Goal: Information Seeking & Learning: Learn about a topic

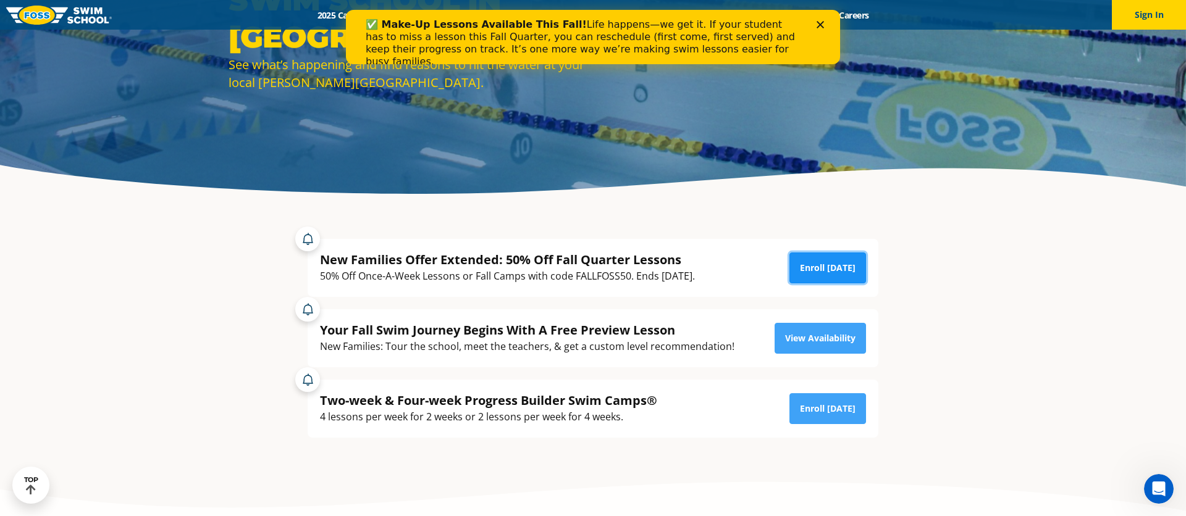
click at [835, 273] on link "Enroll [DATE]" at bounding box center [828, 268] width 77 height 31
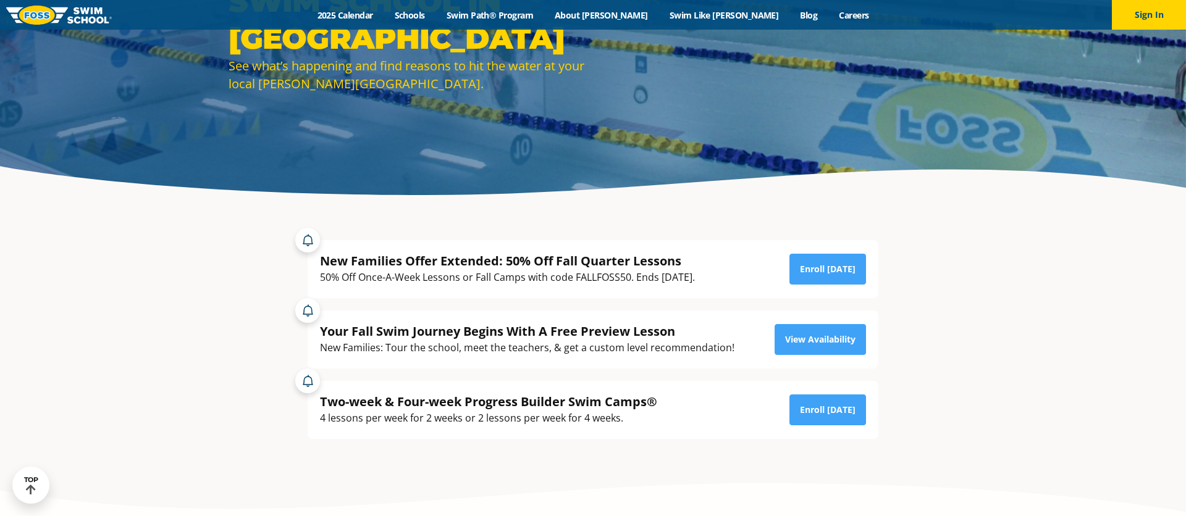
scroll to position [153, 0]
click at [838, 337] on link "View Availability" at bounding box center [820, 339] width 91 height 31
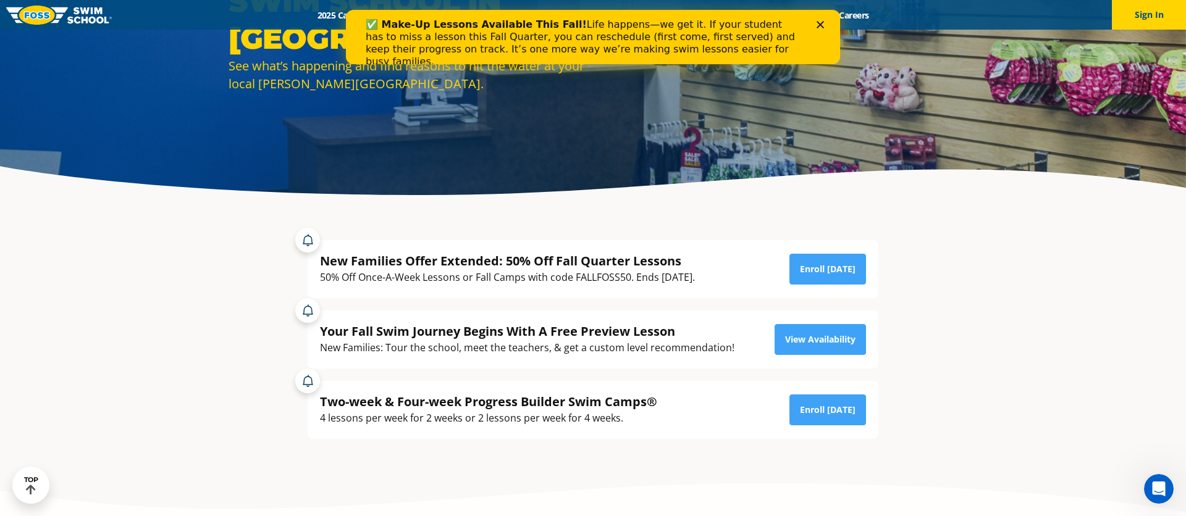
scroll to position [0, 0]
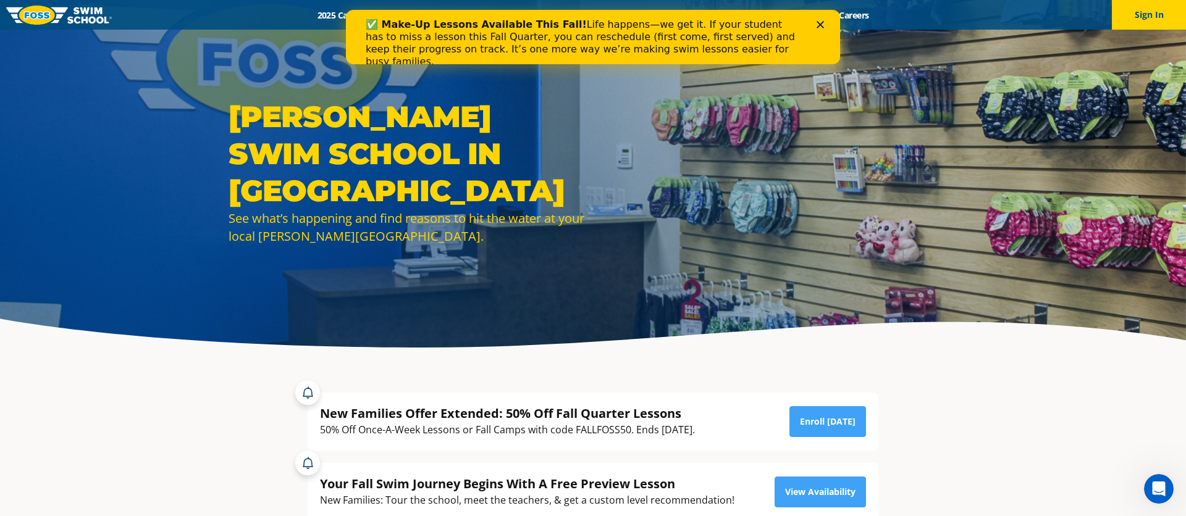
click at [812, 29] on div "✅ Make-Up Lessons Available This Fall! Life happens—we get it. If your student …" at bounding box center [593, 43] width 455 height 57
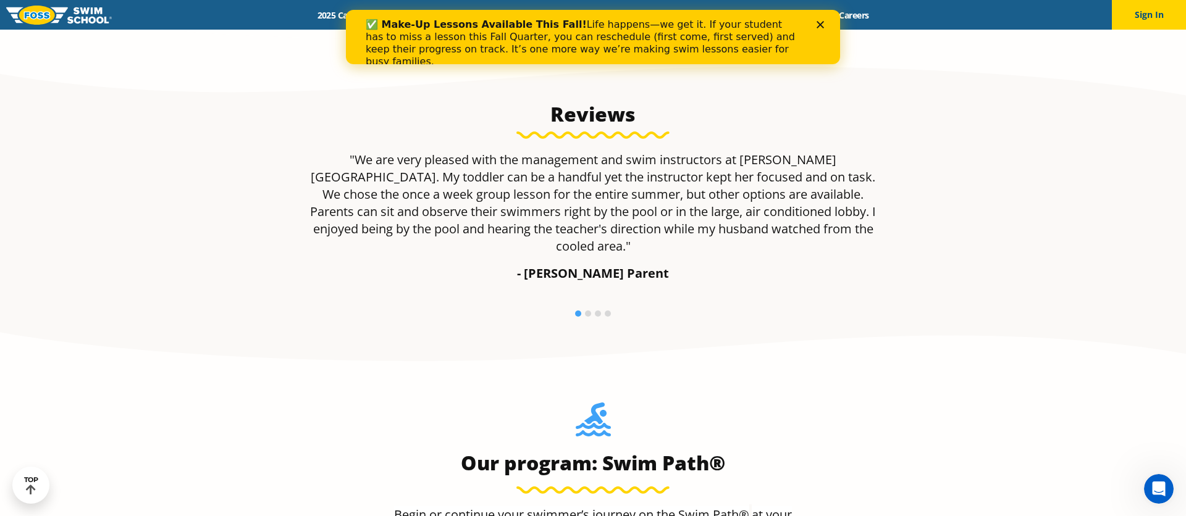
scroll to position [898, 0]
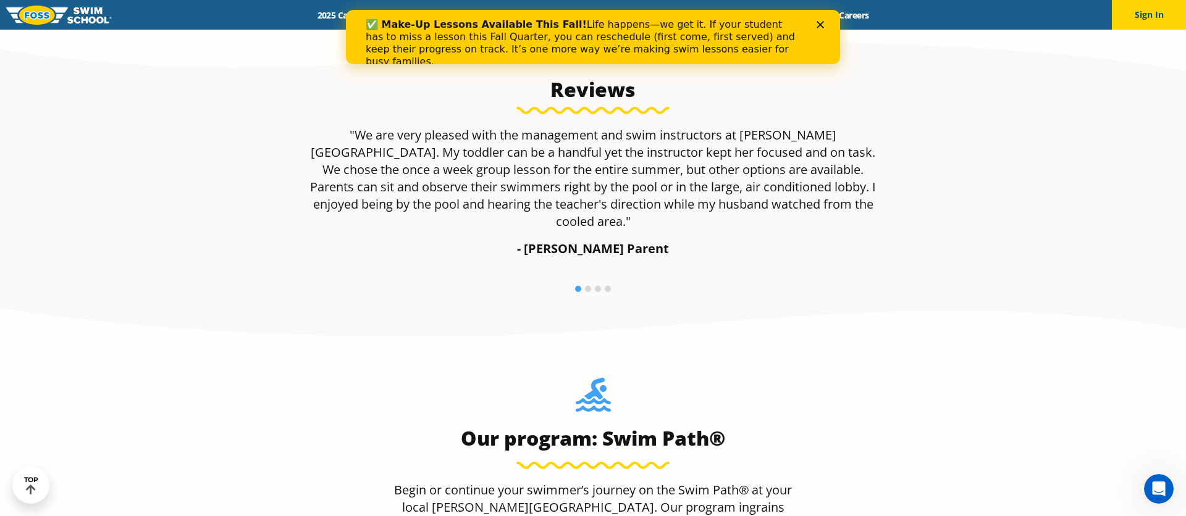
click at [815, 27] on div "✅ Make-Up Lessons Available This Fall! Life happens—we get it. If your student …" at bounding box center [593, 43] width 455 height 57
click at [825, 22] on div "Close" at bounding box center [823, 24] width 12 height 7
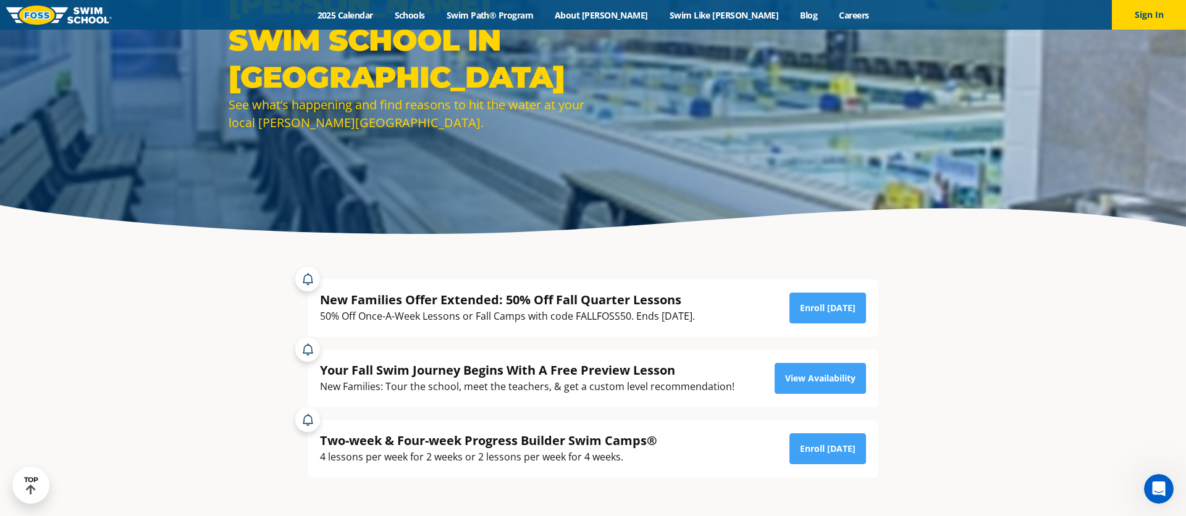
scroll to position [112, 0]
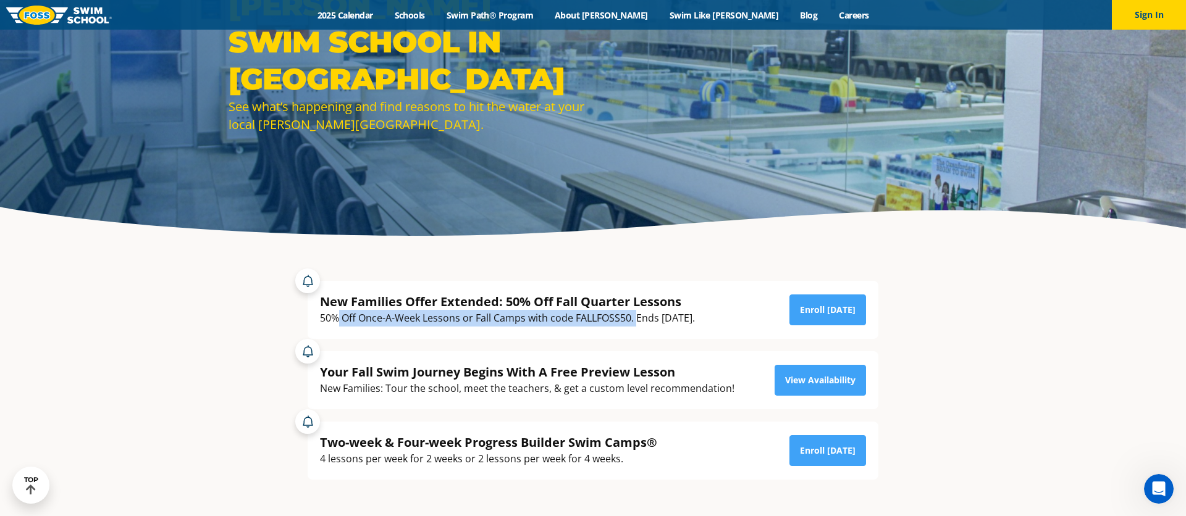
drag, startPoint x: 336, startPoint y: 318, endPoint x: 639, endPoint y: 314, distance: 303.3
click at [639, 314] on div "50% Off Once-A-Week Lessons or Fall Camps with code FALLFOSS50. Ends October 6t…" at bounding box center [507, 318] width 375 height 17
click at [683, 326] on div "50% Off Once-A-Week Lessons or Fall Camps with code FALLFOSS50. Ends October 6t…" at bounding box center [507, 318] width 375 height 17
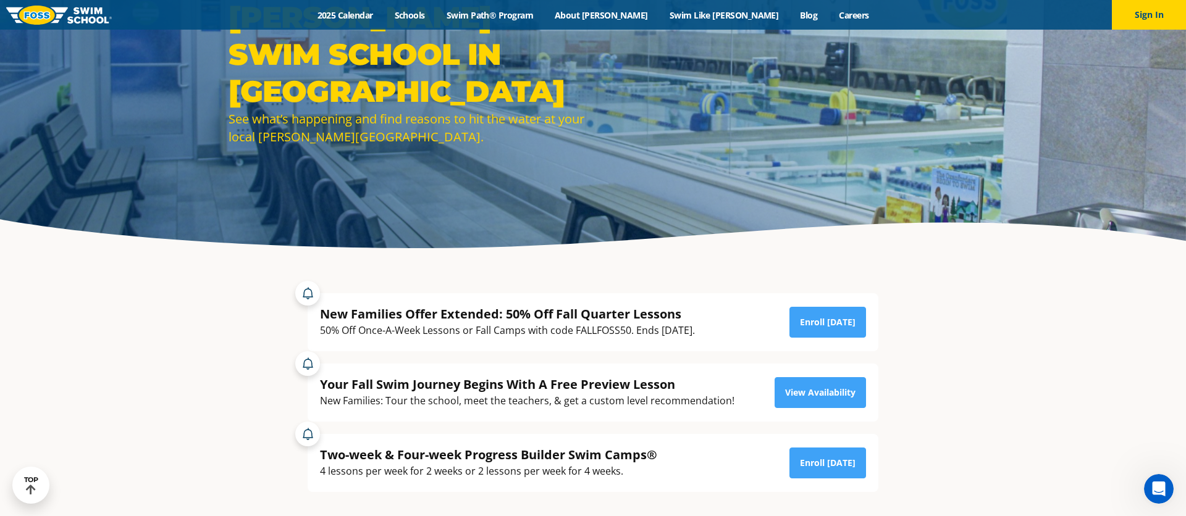
click at [612, 314] on div "New Families Offer Extended: 50% Off Fall Quarter Lessons 50% Off Once-A-Week L…" at bounding box center [507, 322] width 375 height 33
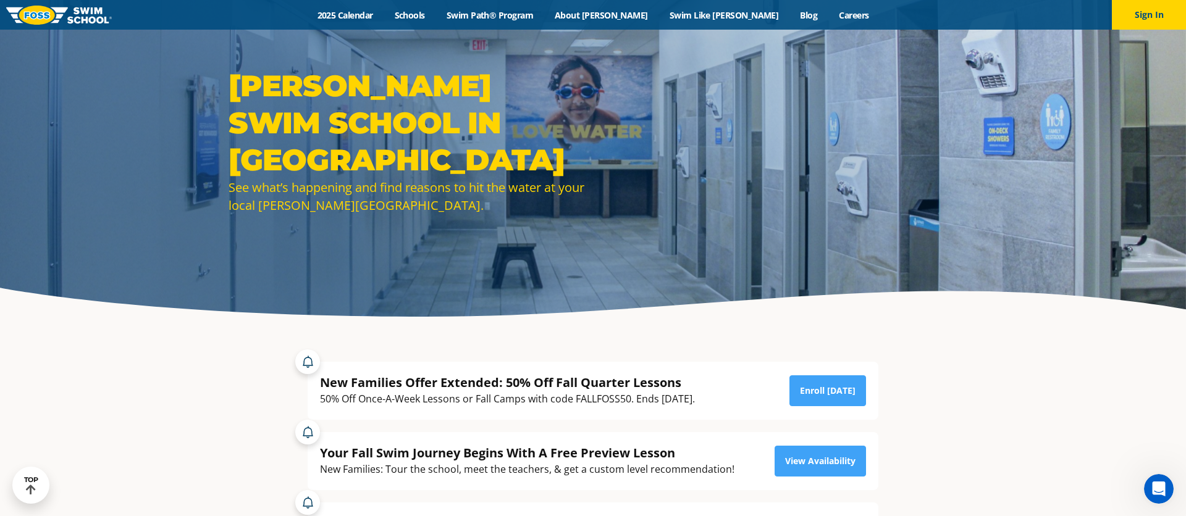
scroll to position [0, 0]
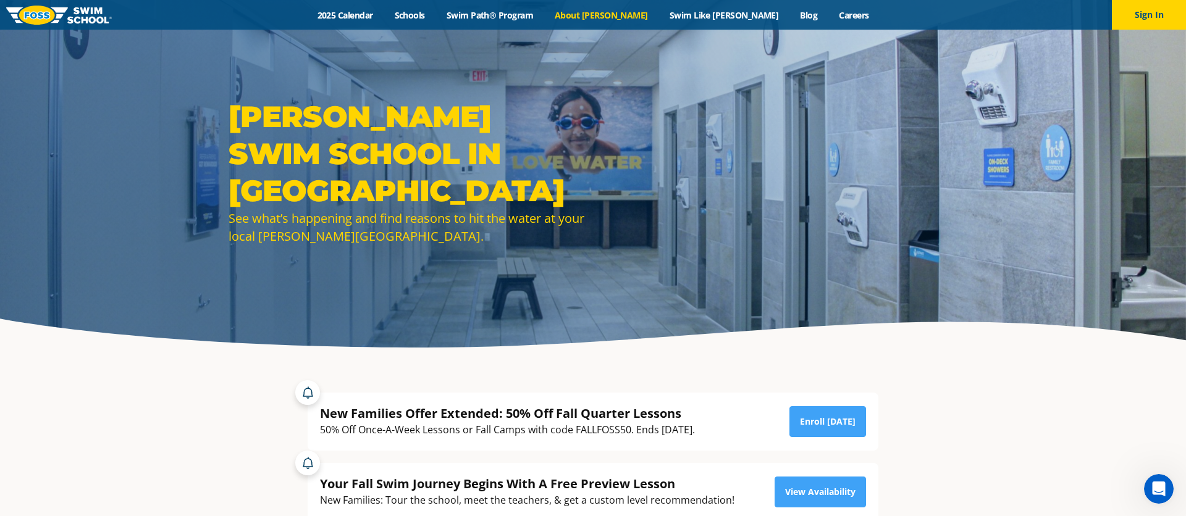
click at [638, 19] on link "About [PERSON_NAME]" at bounding box center [601, 15] width 115 height 12
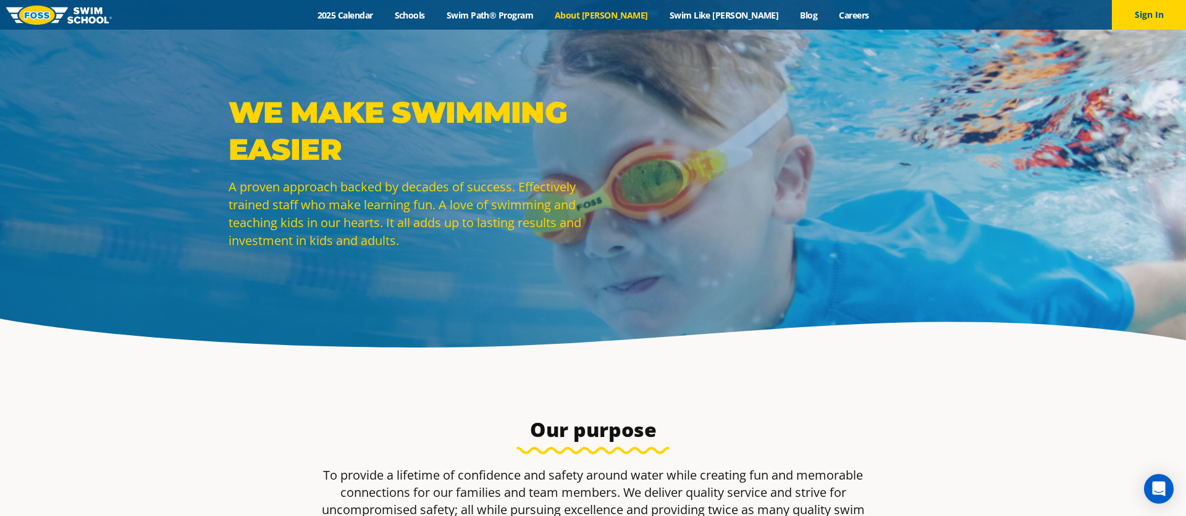
drag, startPoint x: 194, startPoint y: 72, endPoint x: 1, endPoint y: 12, distance: 202.6
click at [143, 74] on div "WE MAKE SWIMMING EASIER A proven approach backed by decades of success. Effecti…" at bounding box center [593, 180] width 1186 height 361
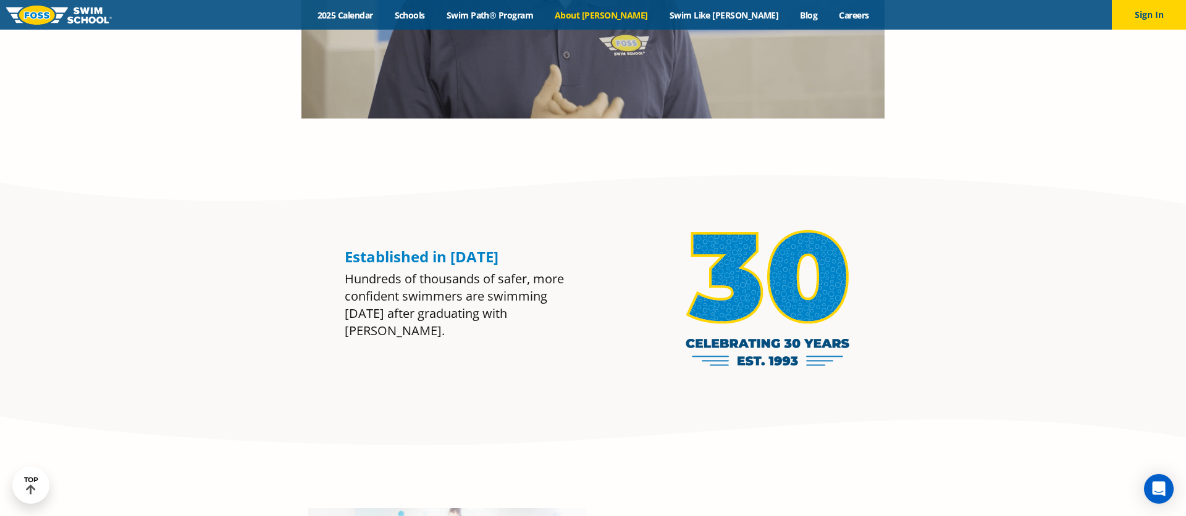
scroll to position [952, 0]
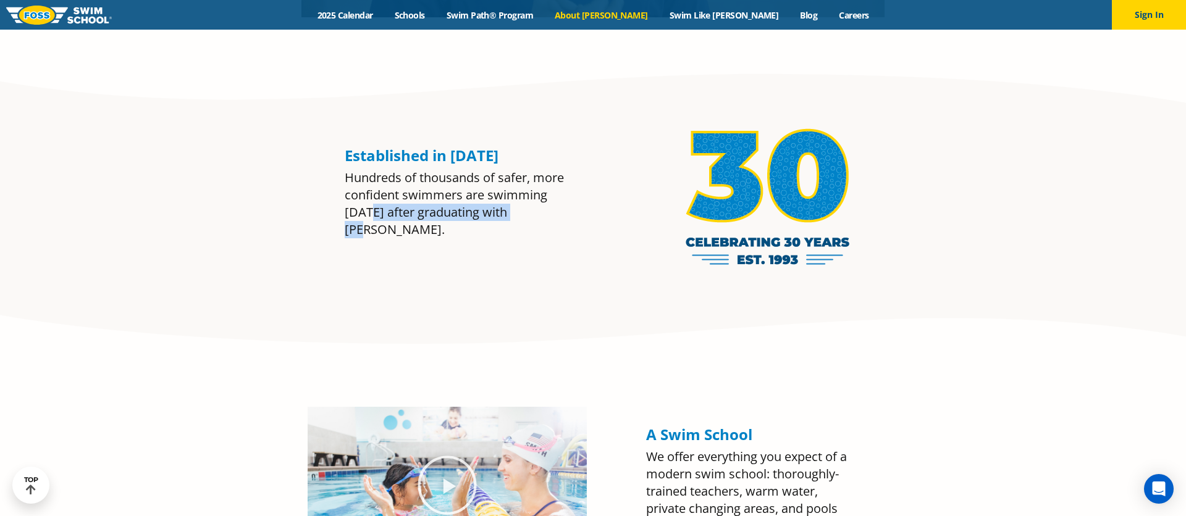
drag, startPoint x: 368, startPoint y: 213, endPoint x: 532, endPoint y: 214, distance: 163.7
click at [532, 214] on div "Hundreds of thousands of safer, more confident swimmers are swimming today afte…" at bounding box center [460, 203] width 230 height 69
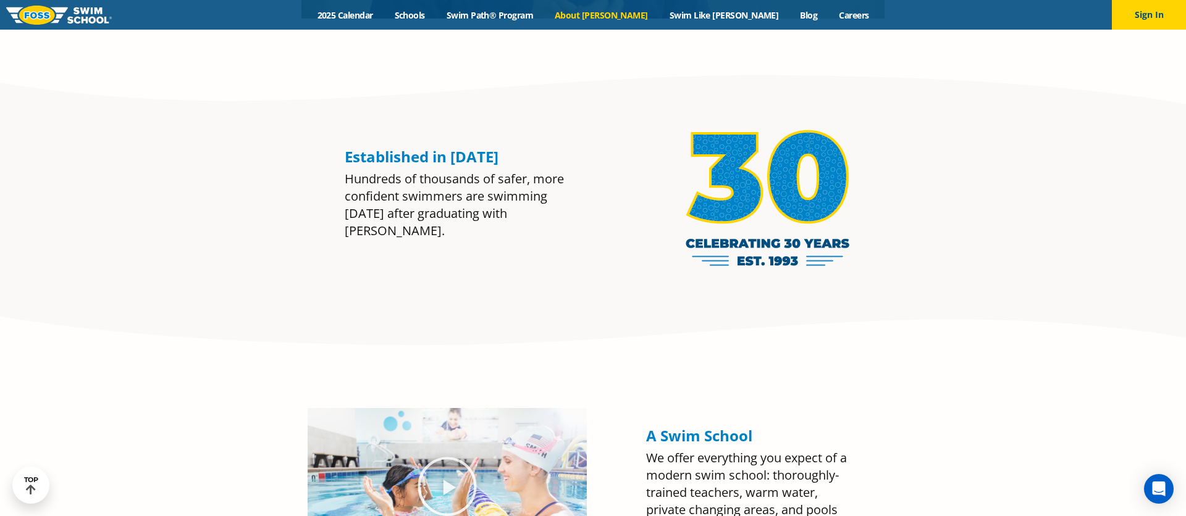
click at [533, 214] on div "Hundreds of thousands of safer, more confident swimmers are swimming today afte…" at bounding box center [460, 205] width 230 height 69
click at [435, 188] on div "Hundreds of thousands of safer, more confident swimmers are swimming today afte…" at bounding box center [460, 204] width 230 height 69
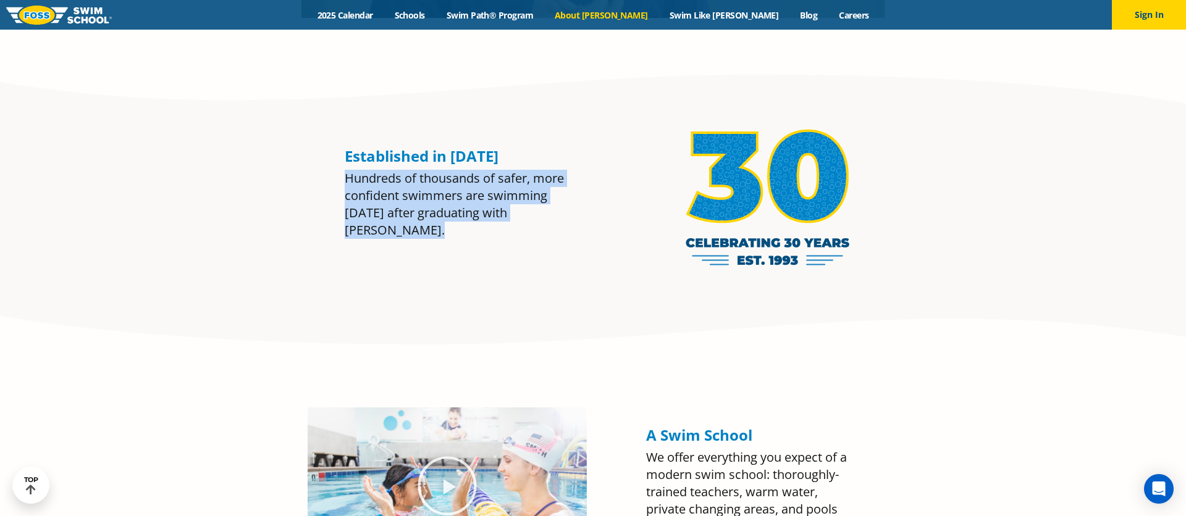
click at [435, 188] on div "Hundreds of thousands of safer, more confident swimmers are swimming today afte…" at bounding box center [460, 204] width 230 height 69
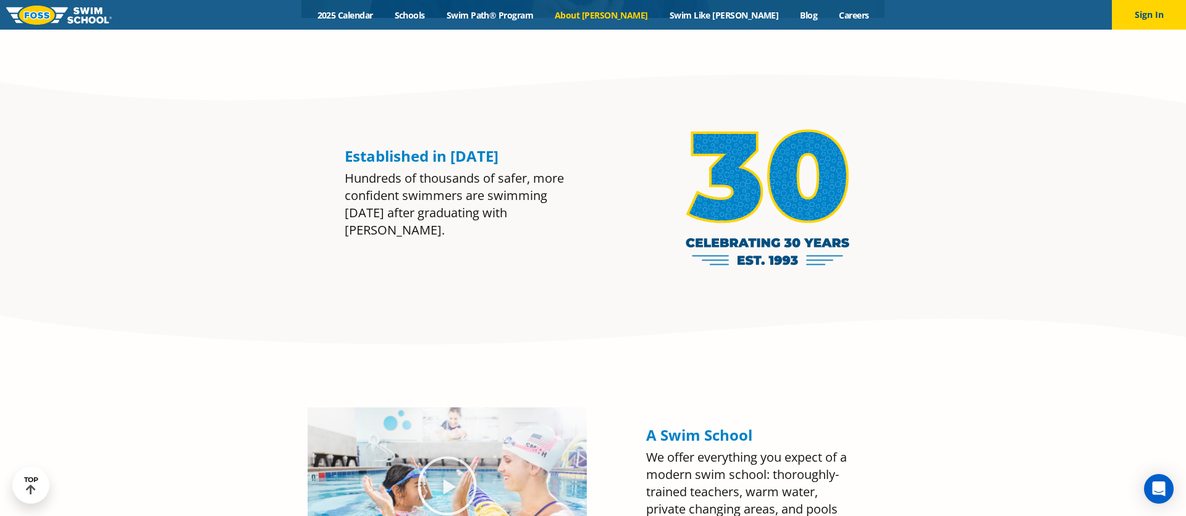
click at [427, 208] on div "Hundreds of thousands of safer, more confident swimmers are swimming [DATE] aft…" at bounding box center [460, 204] width 230 height 69
click at [426, 243] on div "Established in 1993 Hundreds of thousands of safer, more confident swimmers are…" at bounding box center [495, 216] width 300 height 137
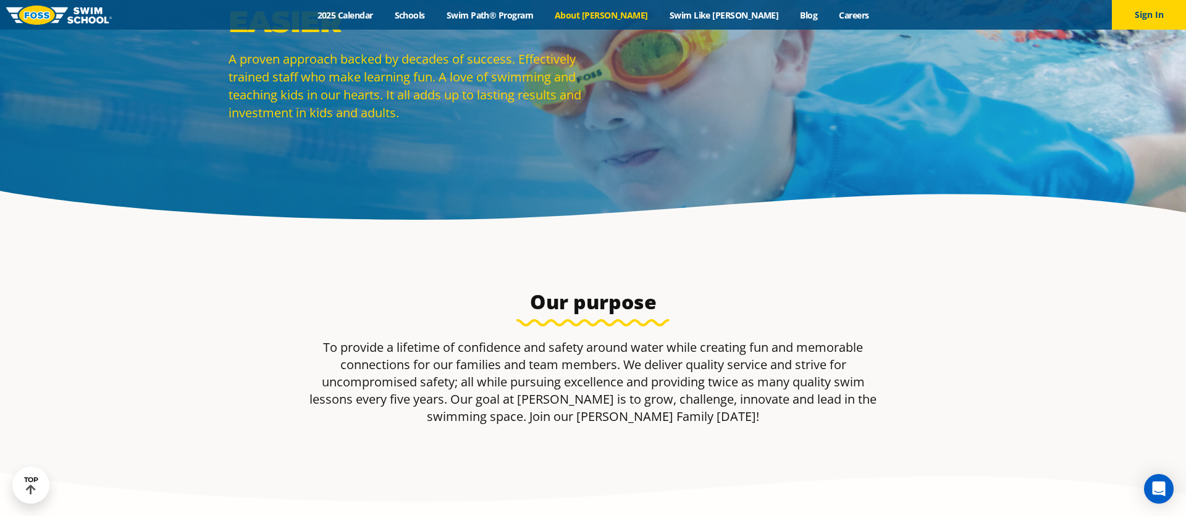
scroll to position [0, 0]
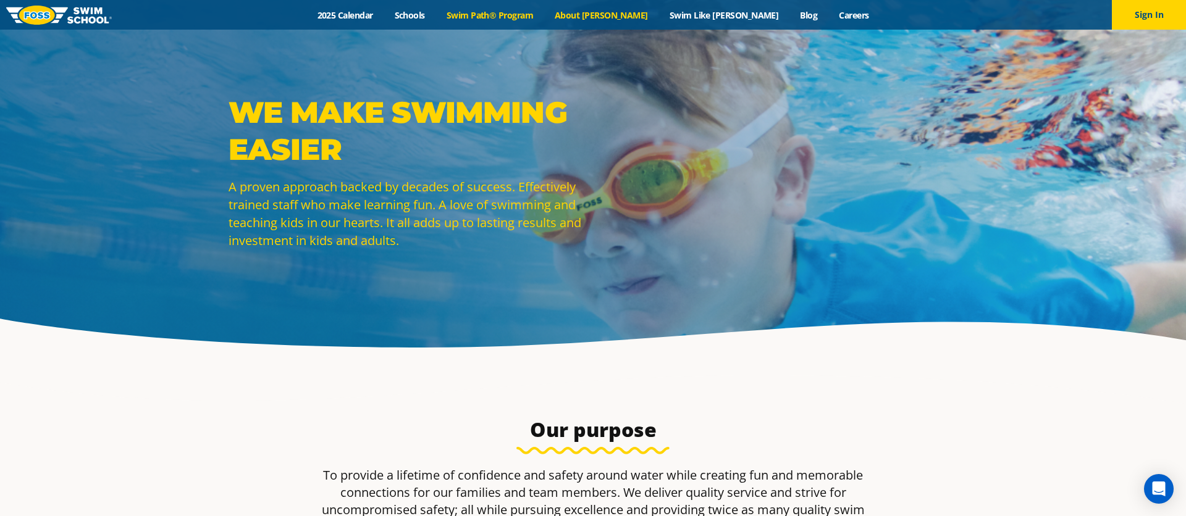
click at [499, 15] on link "Swim Path® Program" at bounding box center [490, 15] width 108 height 12
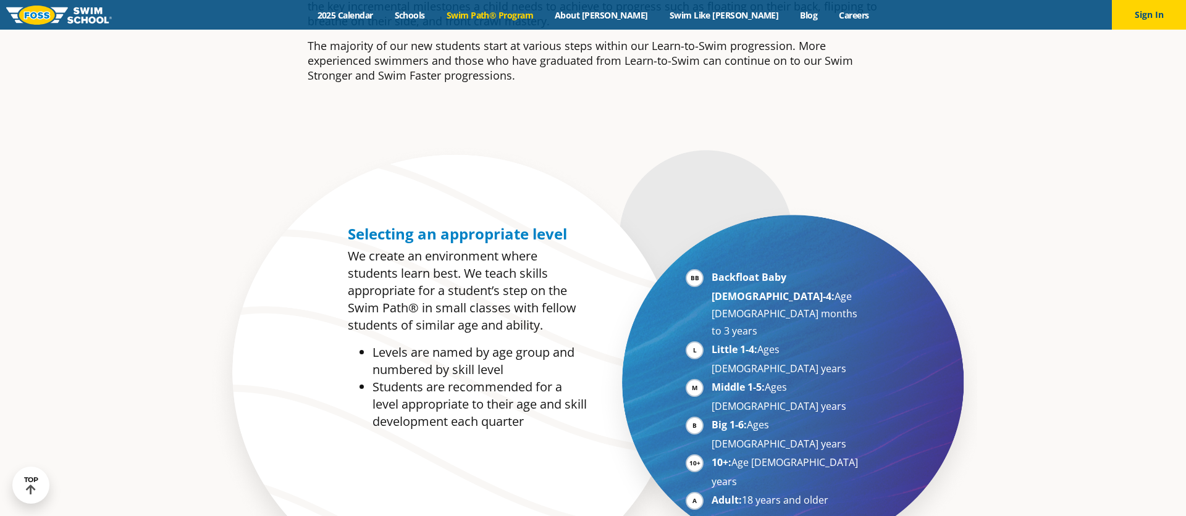
scroll to position [523, 0]
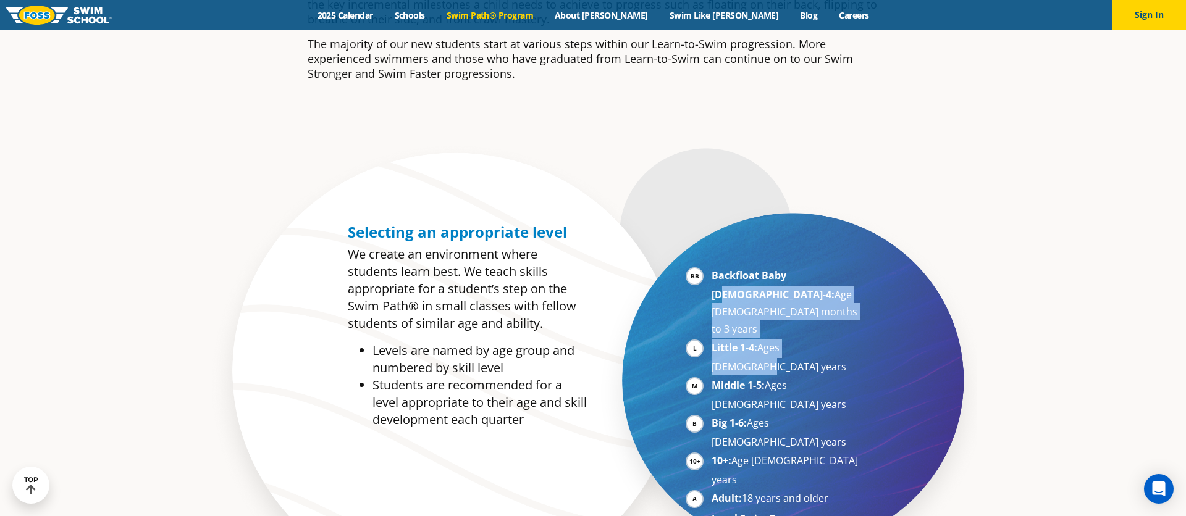
drag, startPoint x: 712, startPoint y: 229, endPoint x: 967, endPoint y: 246, distance: 256.4
click at [967, 246] on section "Selecting an appropriate level We create an environment where students learn be…" at bounding box center [593, 383] width 1186 height 487
click at [948, 250] on section "Selecting an appropriate level We create an environment where students learn be…" at bounding box center [593, 383] width 1186 height 487
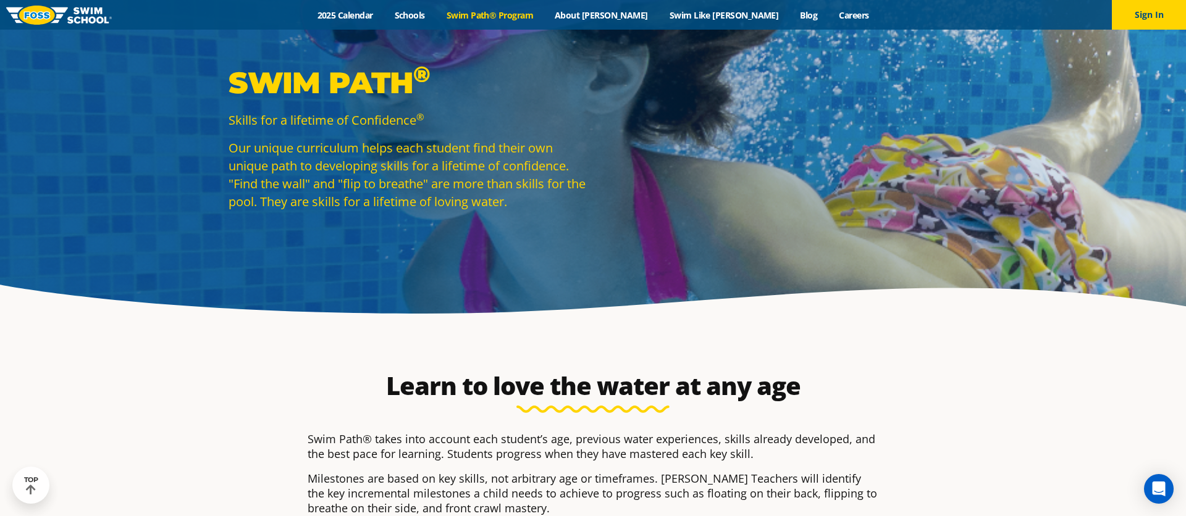
scroll to position [0, 0]
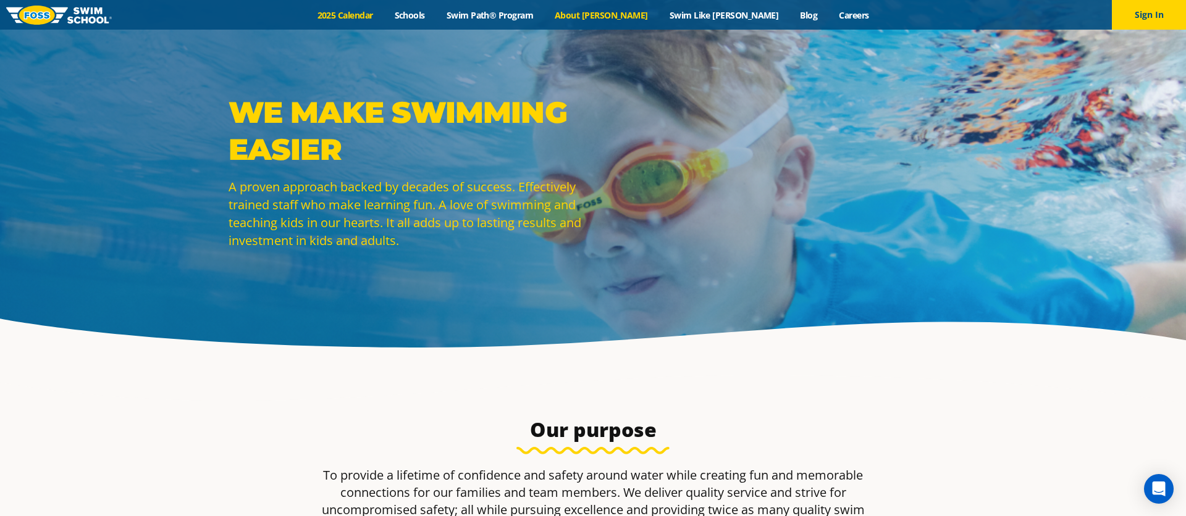
click at [371, 15] on link "2025 Calendar" at bounding box center [344, 15] width 77 height 12
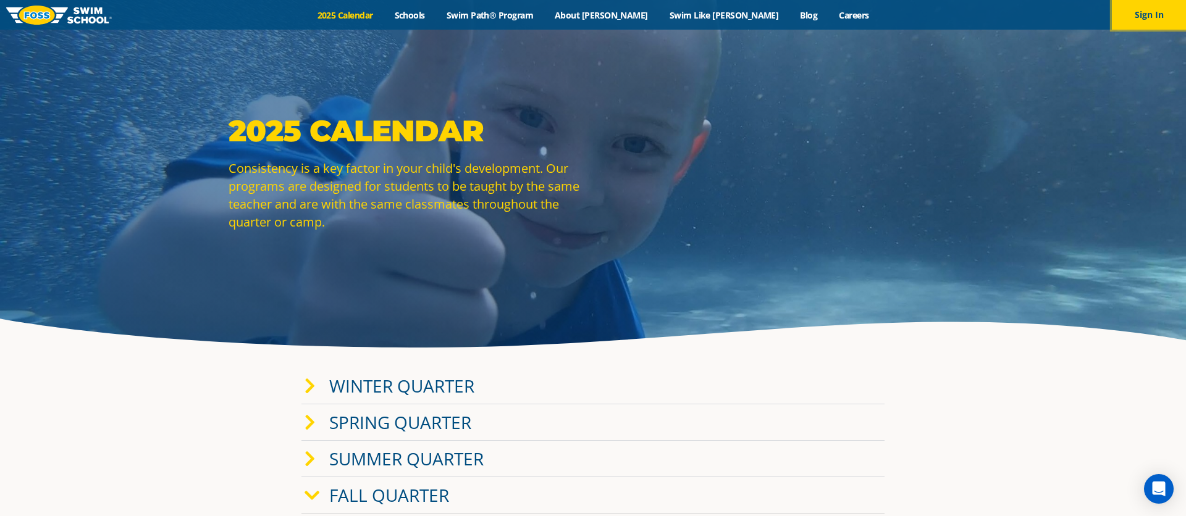
drag, startPoint x: 1149, startPoint y: 19, endPoint x: 867, endPoint y: 33, distance: 282.6
click at [1149, 19] on button "Sign In" at bounding box center [1149, 15] width 74 height 30
